Goal: Check status: Check status

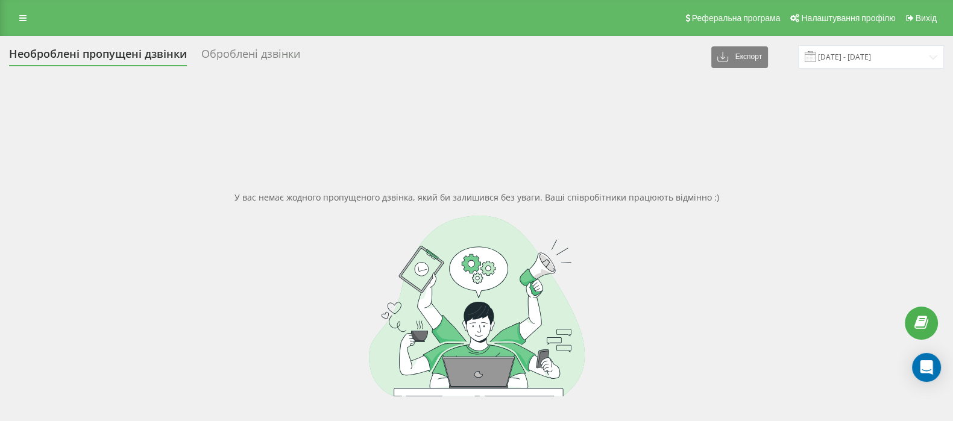
click at [27, 24] on link at bounding box center [23, 18] width 22 height 17
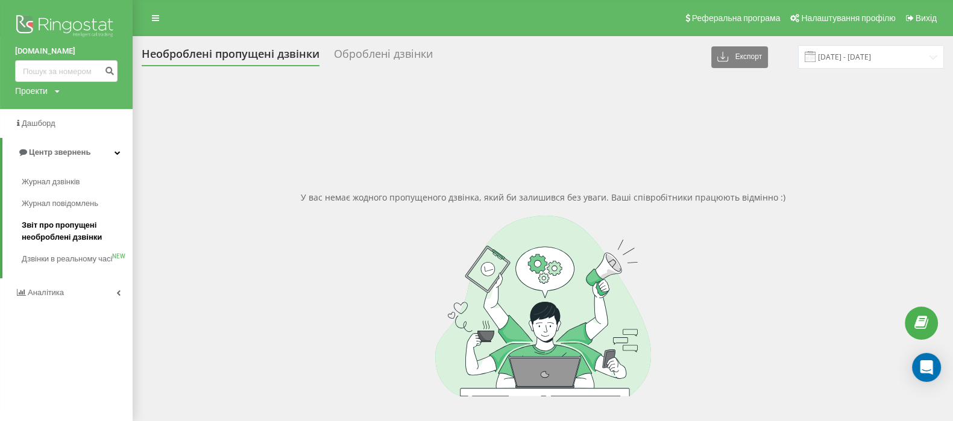
click at [64, 230] on span "Звіт про пропущені необроблені дзвінки" at bounding box center [74, 231] width 105 height 24
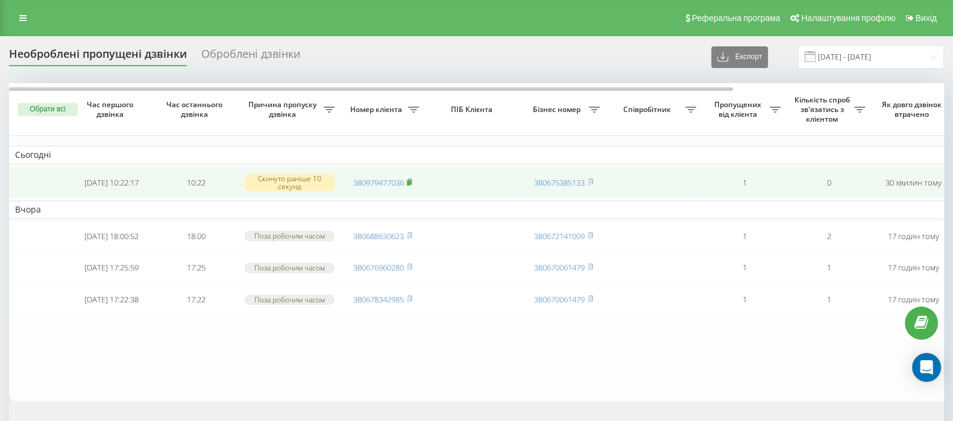
click at [409, 180] on rect at bounding box center [409, 182] width 4 height 5
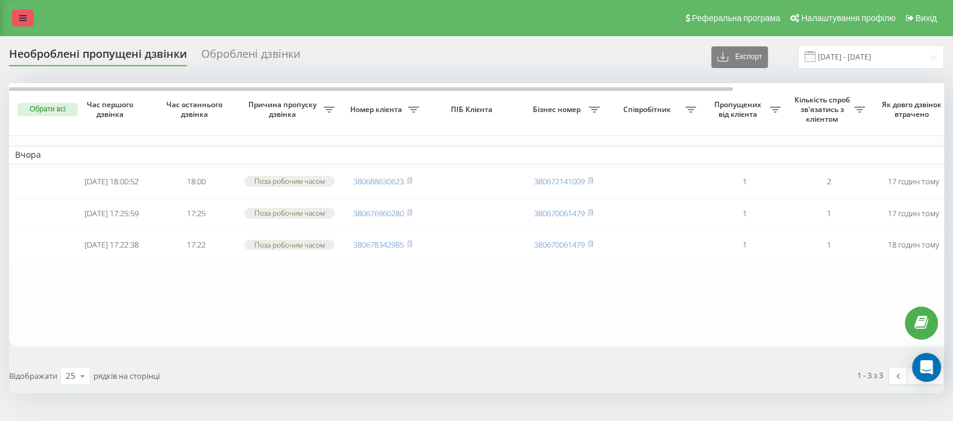
click at [25, 11] on link at bounding box center [23, 18] width 22 height 17
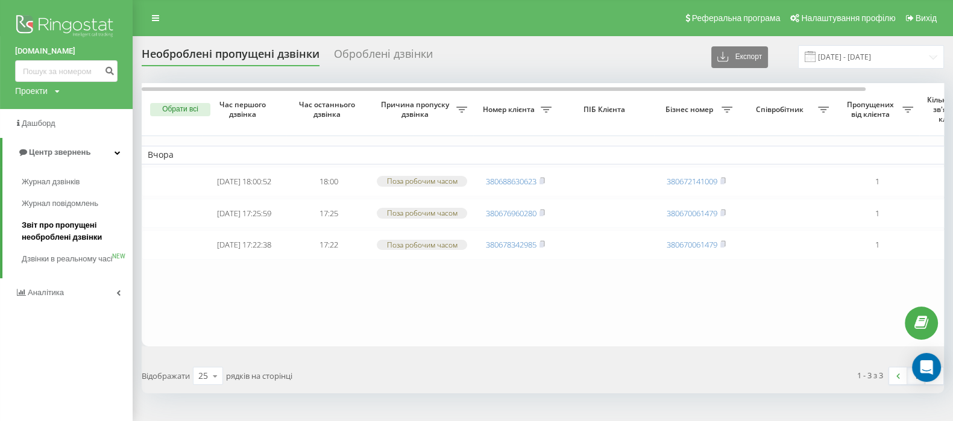
click at [48, 226] on span "Звіт про пропущені необроблені дзвінки" at bounding box center [74, 231] width 105 height 24
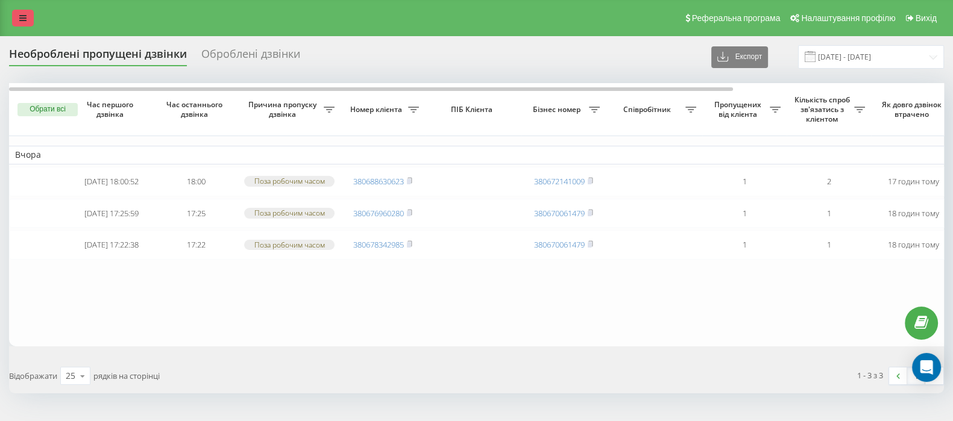
click at [23, 24] on link at bounding box center [23, 18] width 22 height 17
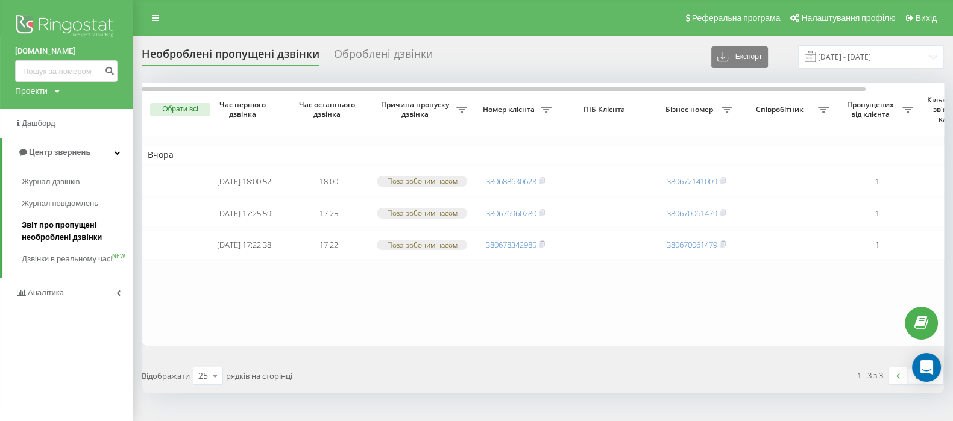
click at [67, 229] on span "Звіт про пропущені необроблені дзвінки" at bounding box center [74, 231] width 105 height 24
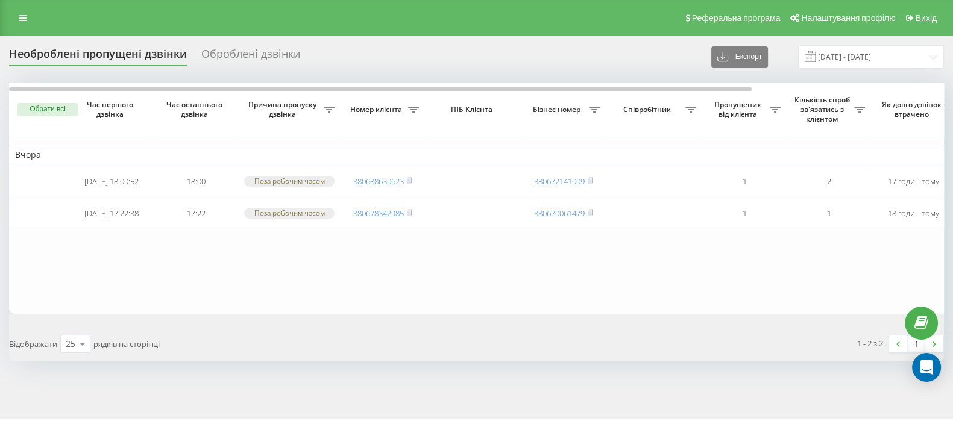
click at [29, 27] on div "Реферальна програма Налаштування профілю Вихід" at bounding box center [476, 18] width 953 height 36
click at [24, 20] on icon at bounding box center [22, 18] width 7 height 8
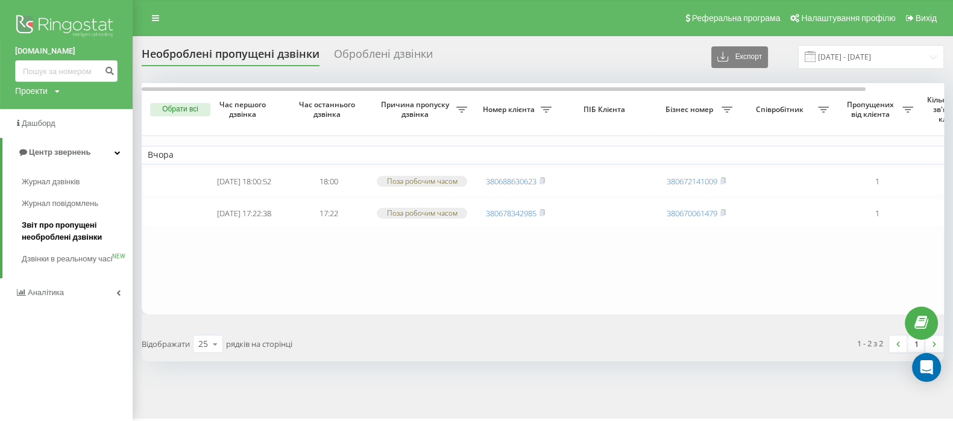
click at [57, 224] on span "Звіт про пропущені необроблені дзвінки" at bounding box center [74, 231] width 105 height 24
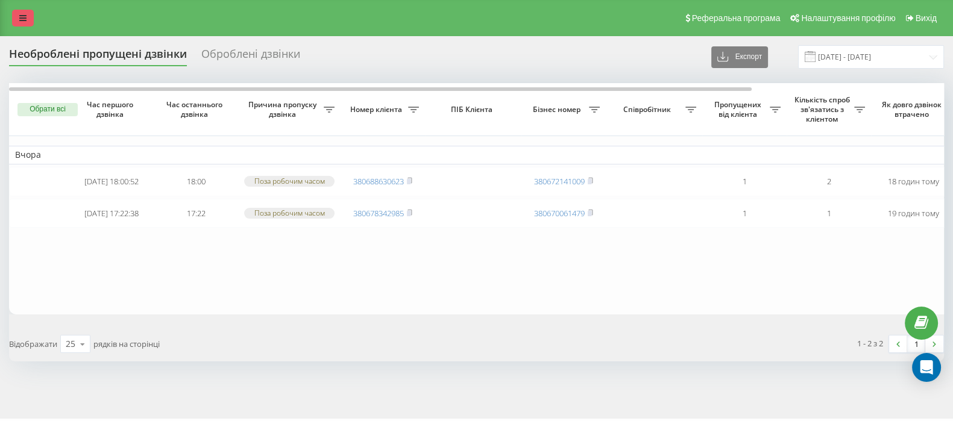
click at [27, 14] on link at bounding box center [23, 18] width 22 height 17
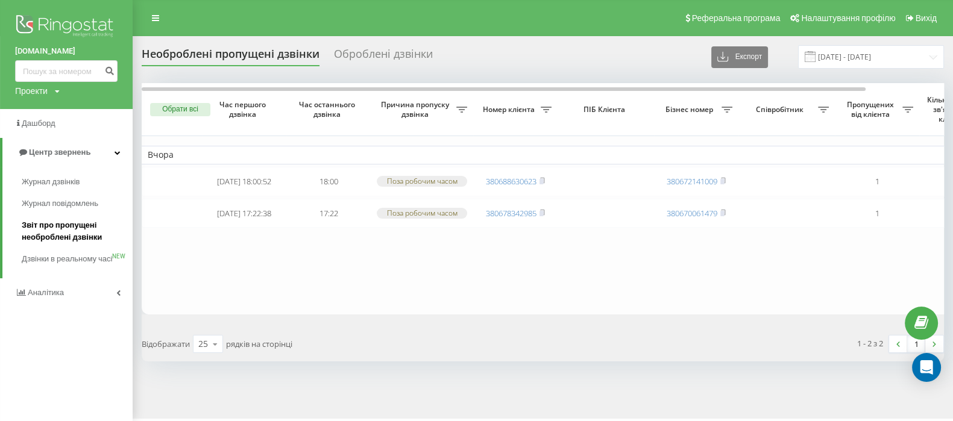
click at [55, 224] on span "Звіт про пропущені необроблені дзвінки" at bounding box center [74, 231] width 105 height 24
